Goal: Task Accomplishment & Management: Use online tool/utility

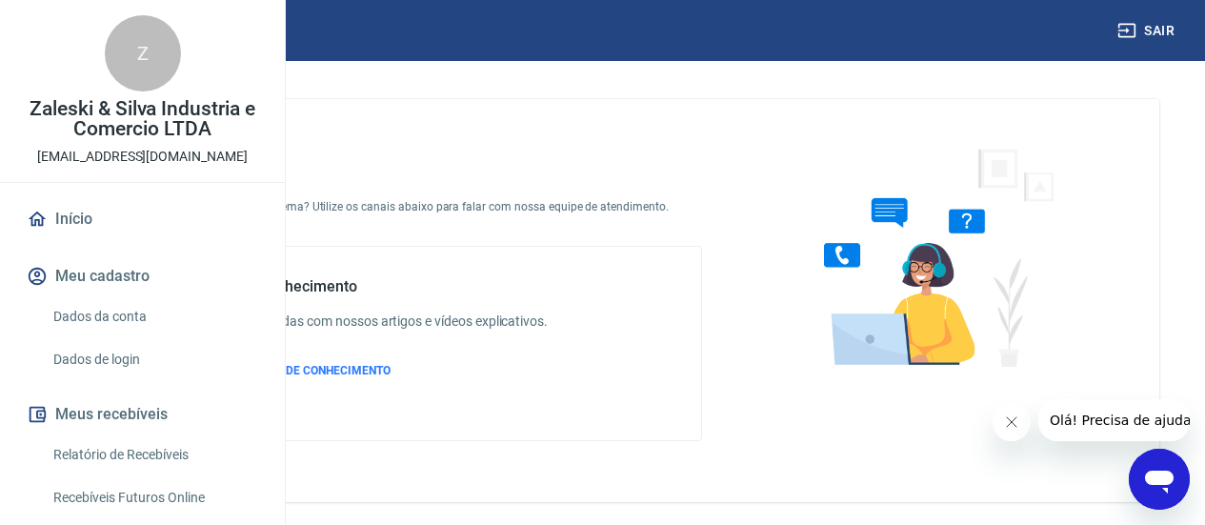
scroll to position [191, 0]
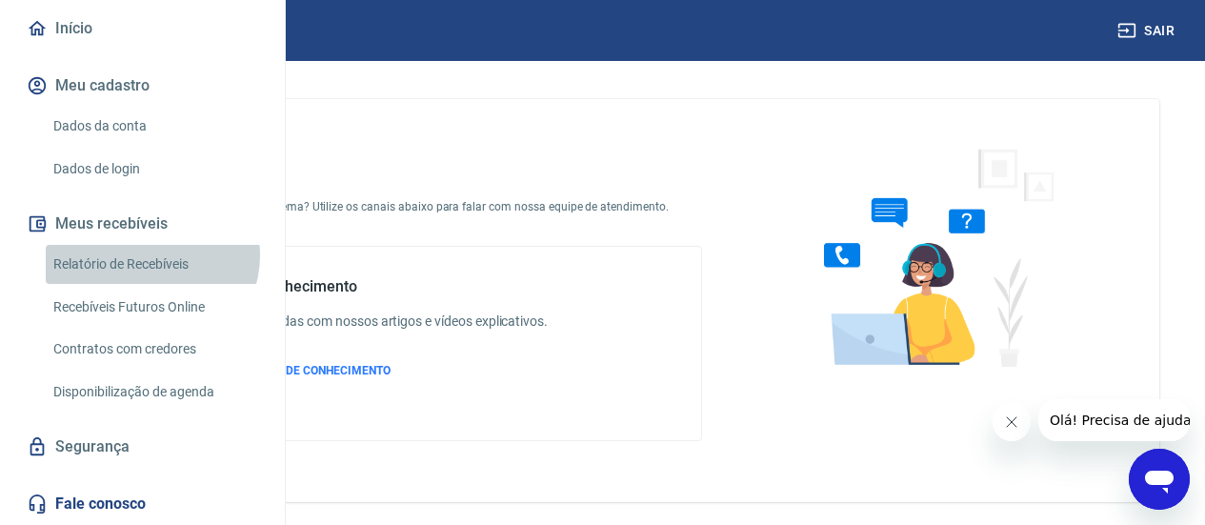
click at [151, 284] on link "Relatório de Recebíveis" at bounding box center [154, 264] width 216 height 39
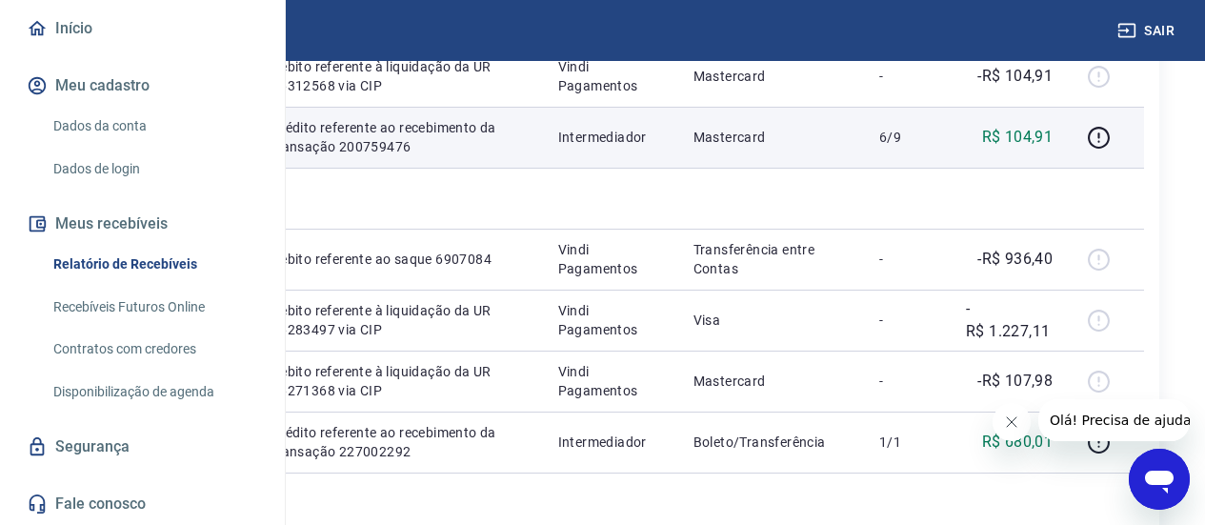
scroll to position [604, 0]
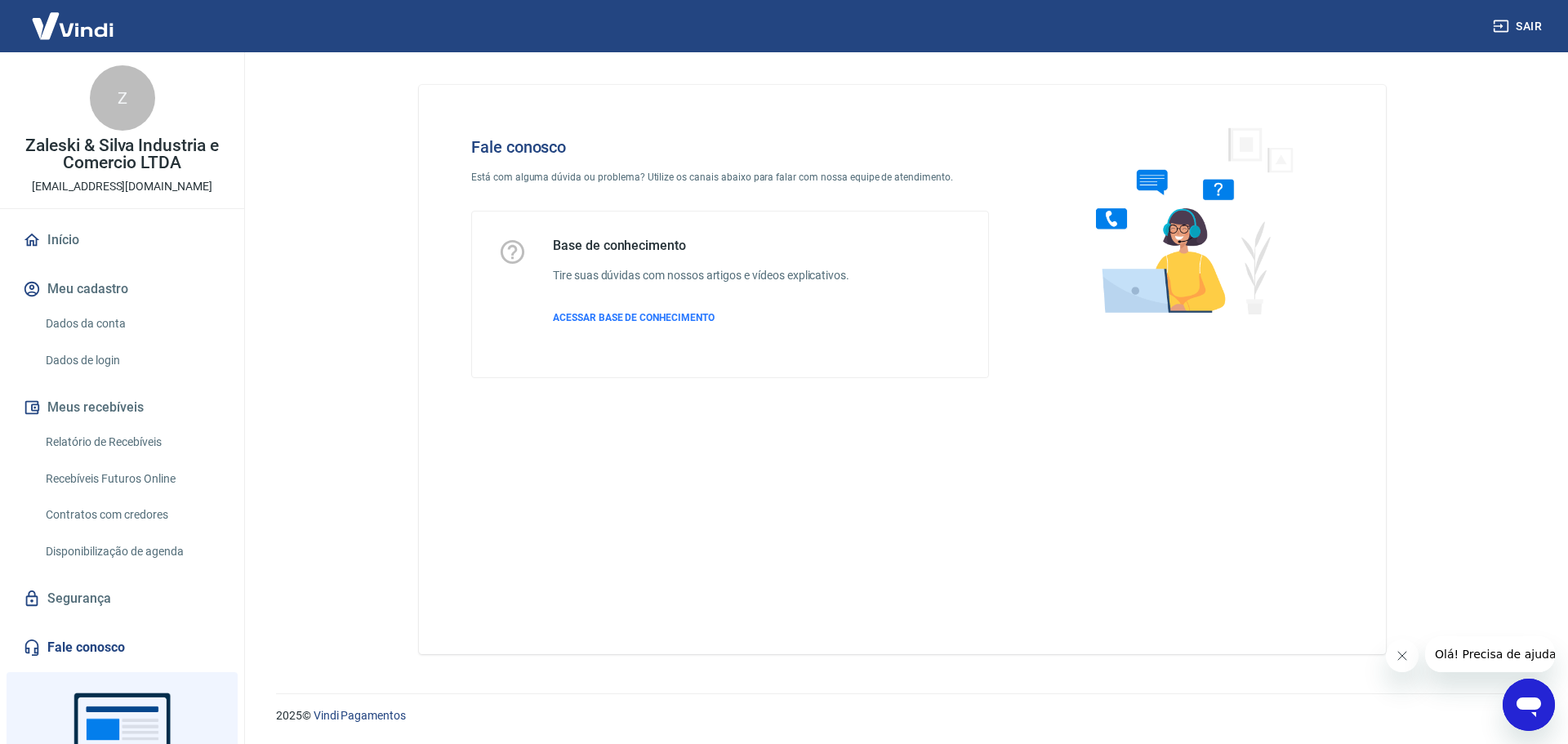
click at [128, 446] on link "Relatório de Recebíveis" at bounding box center [132, 441] width 185 height 33
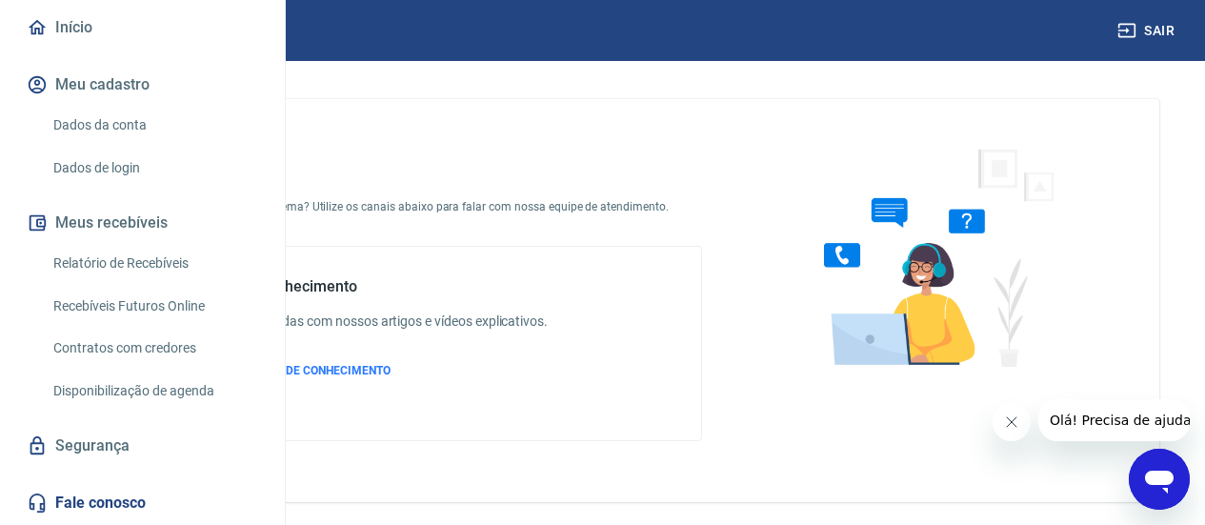
scroll to position [191, 0]
click at [110, 284] on link "Relatório de Recebíveis" at bounding box center [154, 264] width 216 height 39
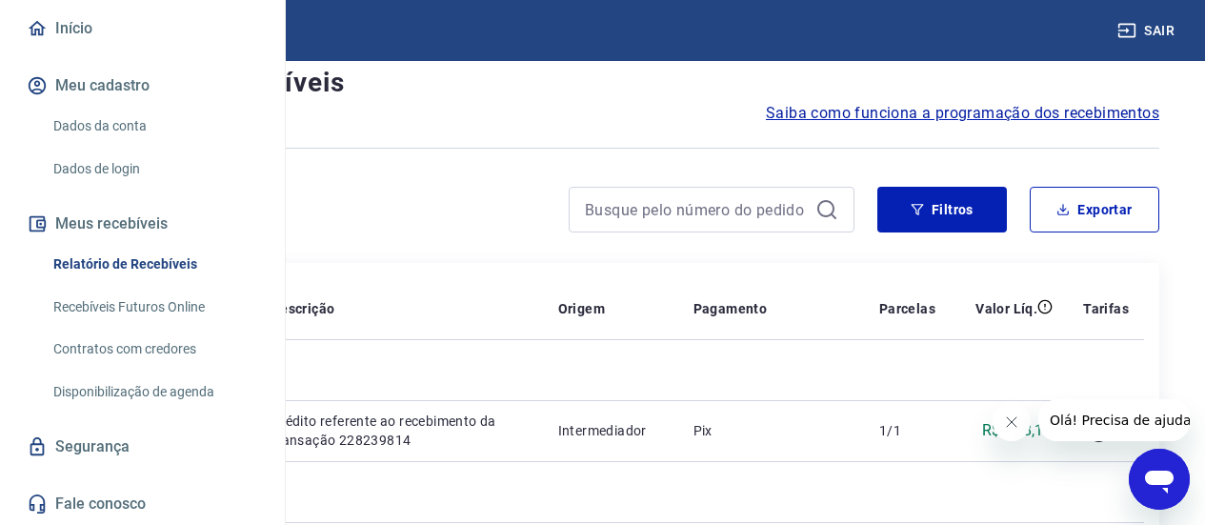
scroll to position [95, 0]
